Goal: Task Accomplishment & Management: Manage account settings

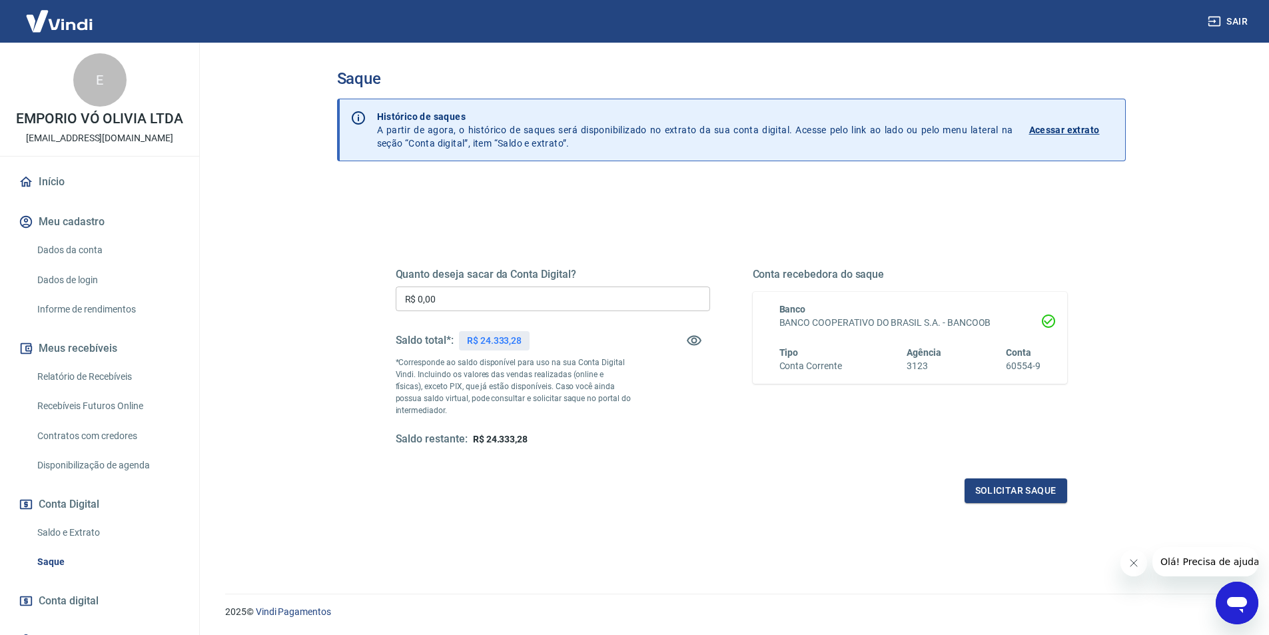
click at [553, 300] on input "R$ 0,00" at bounding box center [553, 298] width 314 height 25
type input "R$ 24.333,28"
click at [1022, 482] on button "Solicitar saque" at bounding box center [1016, 490] width 103 height 25
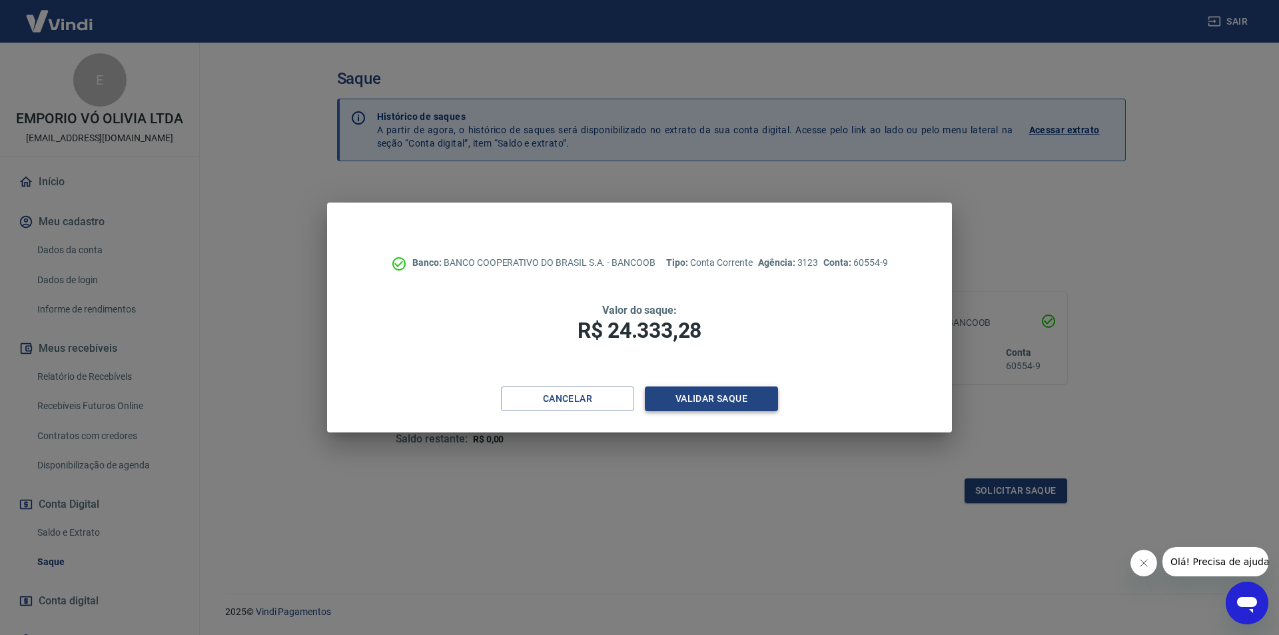
click at [709, 400] on button "Validar saque" at bounding box center [711, 398] width 133 height 25
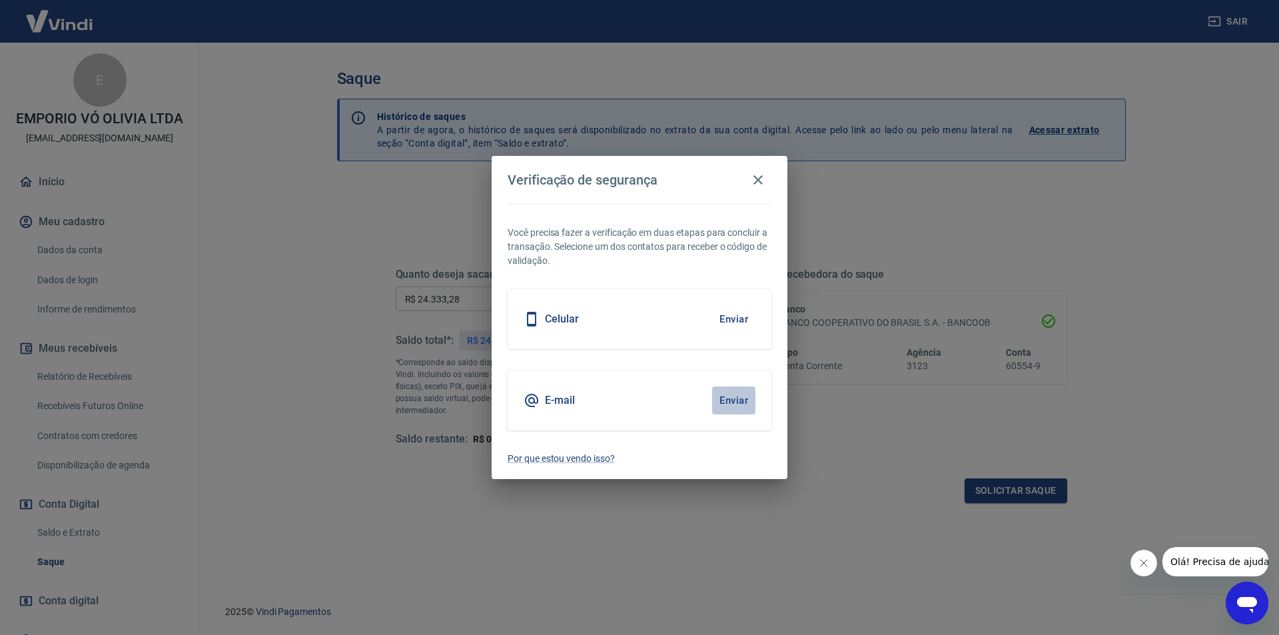
click at [724, 400] on button "Enviar" at bounding box center [733, 400] width 43 height 28
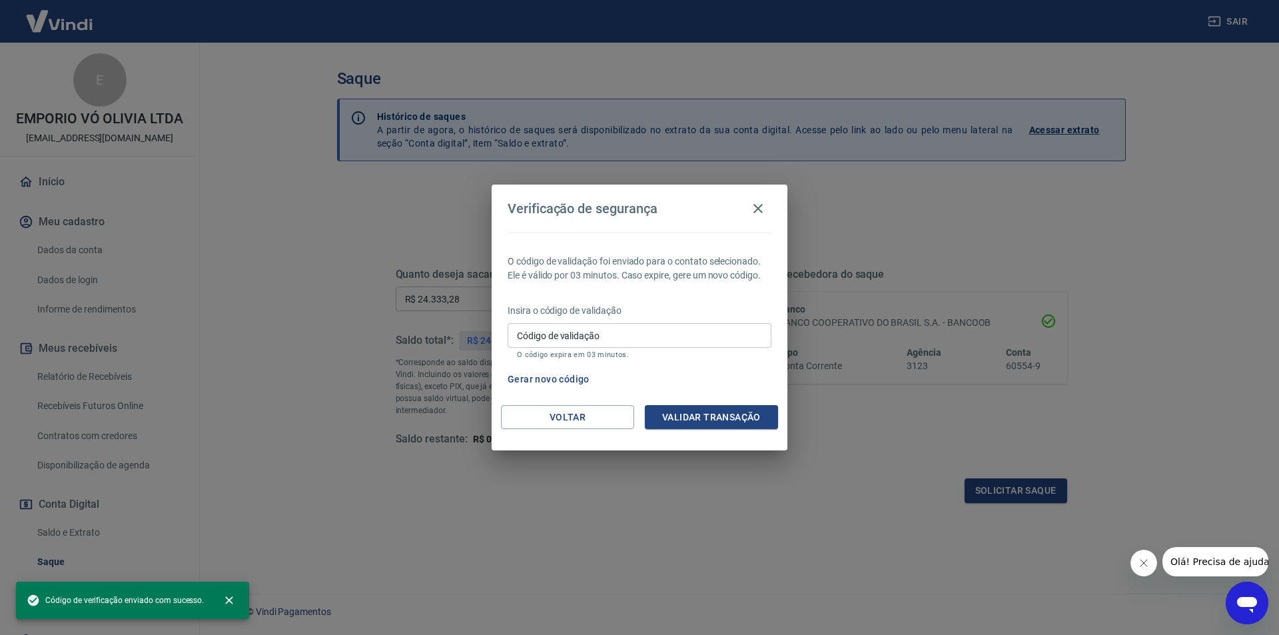
click at [535, 336] on input "Código de validação" at bounding box center [640, 335] width 264 height 25
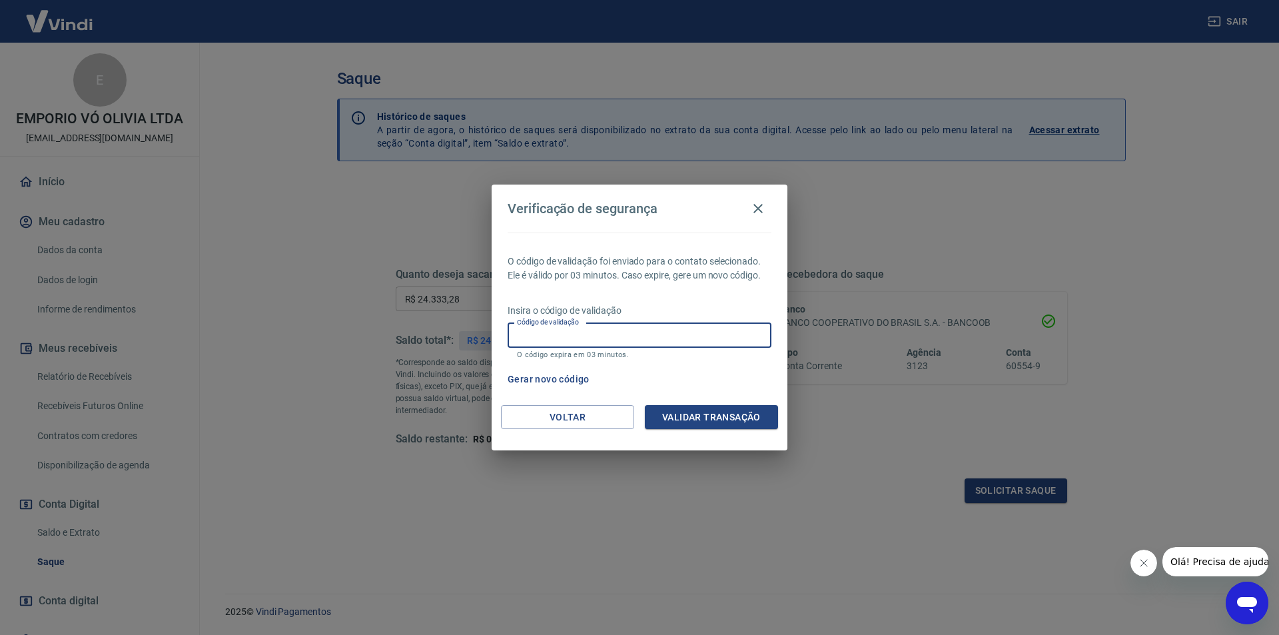
paste input "164259"
type input "164259"
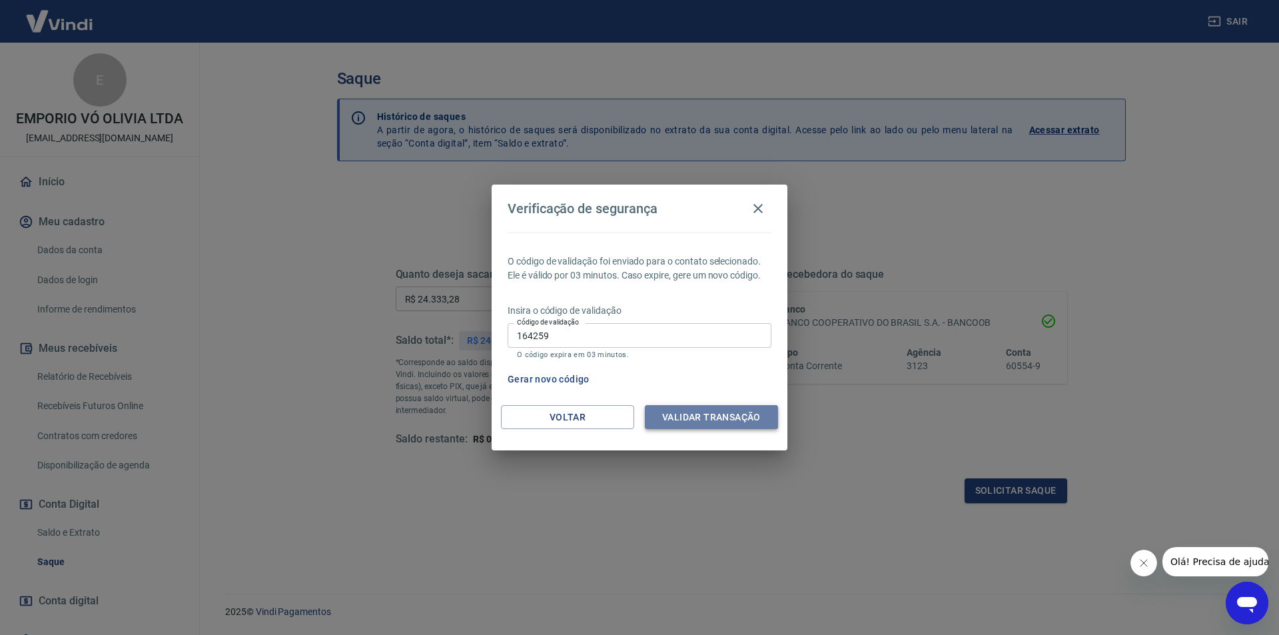
click at [667, 413] on button "Validar transação" at bounding box center [711, 417] width 133 height 25
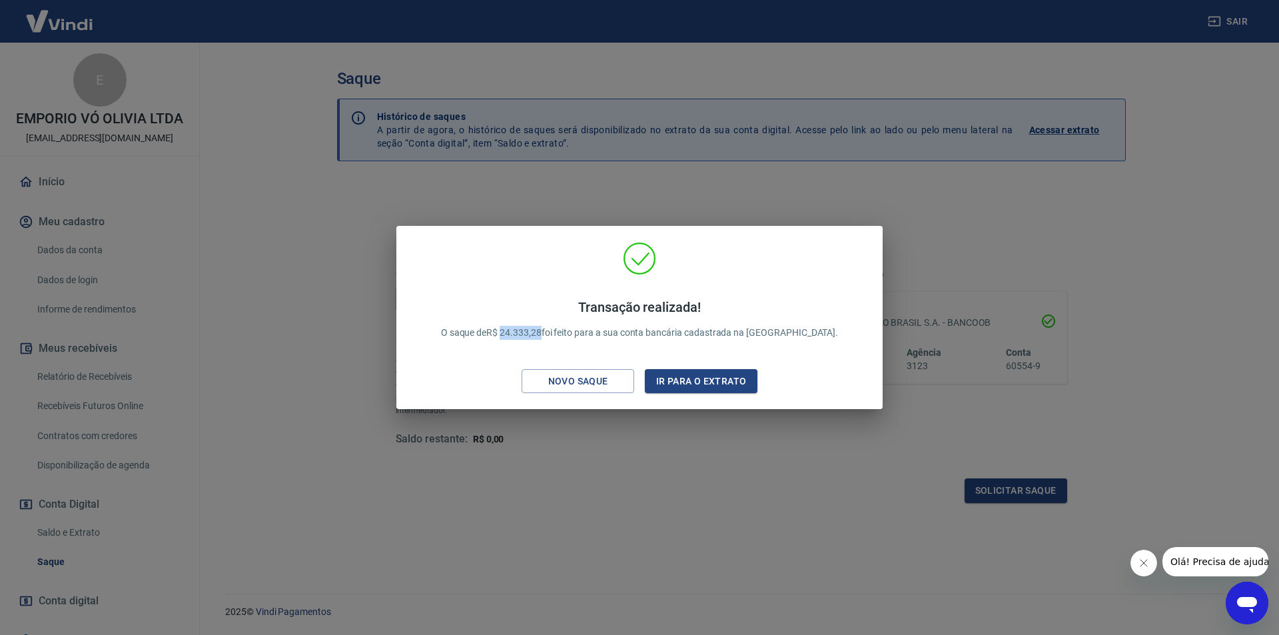
drag, startPoint x: 576, startPoint y: 334, endPoint x: 538, endPoint y: 335, distance: 38.6
click at [538, 335] on p "Transação realizada! O saque de R$ 24.333,28 foi feito para a sua conta bancári…" at bounding box center [640, 319] width 398 height 41
copy p "24.333,28"
